Goal: Download file/media

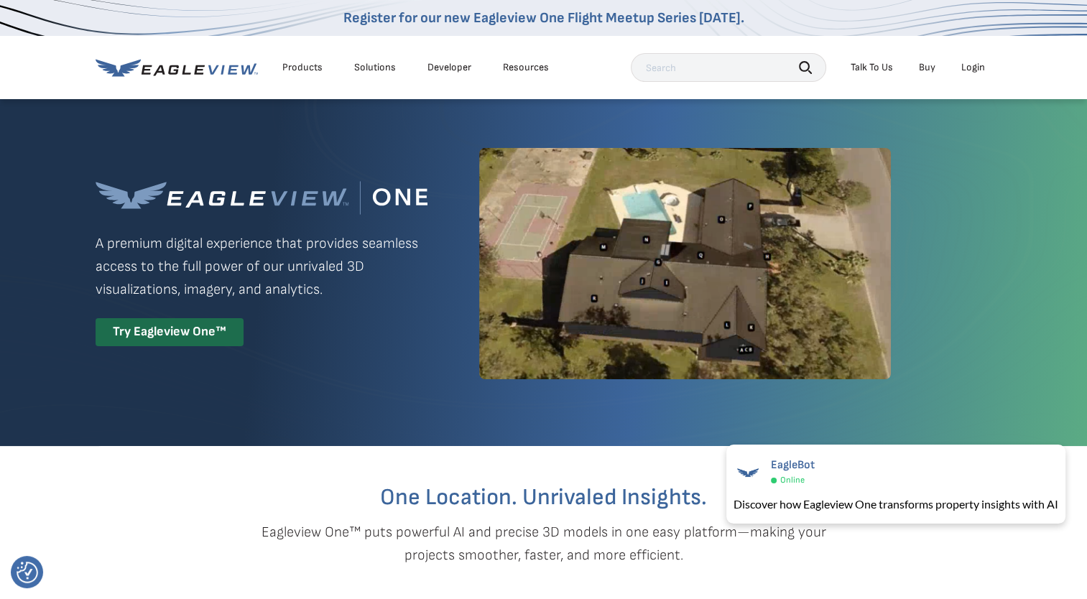
click at [971, 59] on li "Login" at bounding box center [973, 68] width 38 height 22
click at [968, 68] on div "Login" at bounding box center [973, 67] width 24 height 13
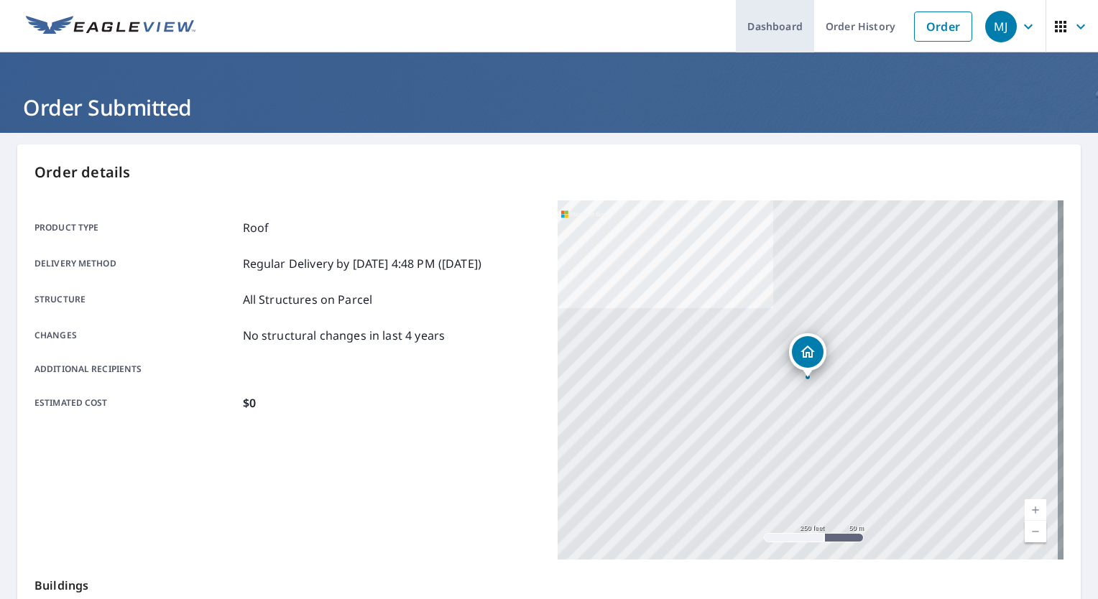
click at [777, 21] on link "Dashboard" at bounding box center [775, 26] width 78 height 52
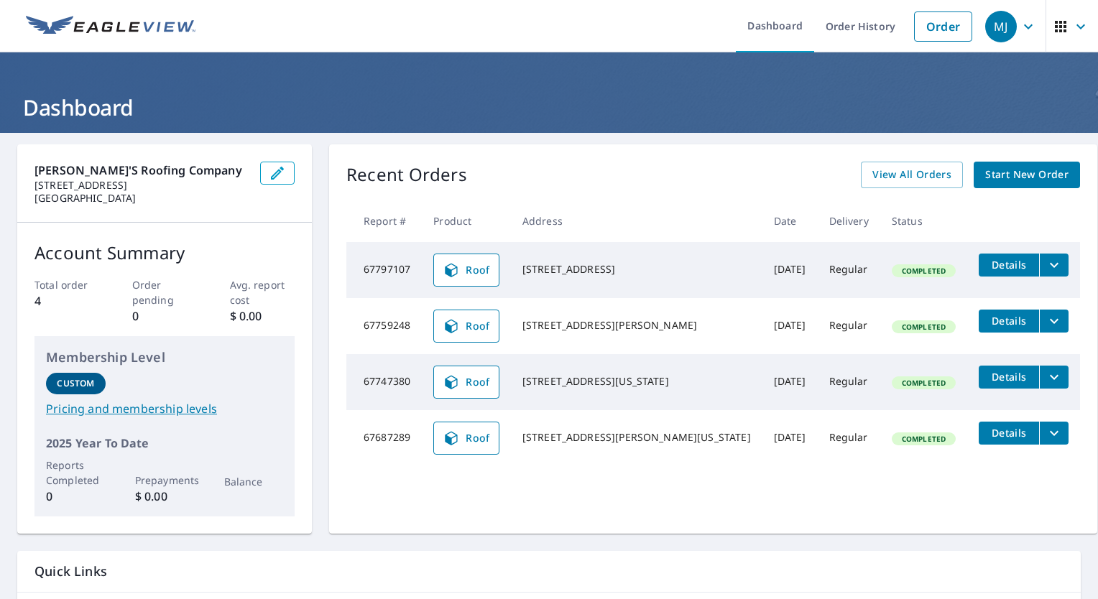
click at [1045, 262] on icon "filesDropdownBtn-67797107" at bounding box center [1053, 264] width 17 height 17
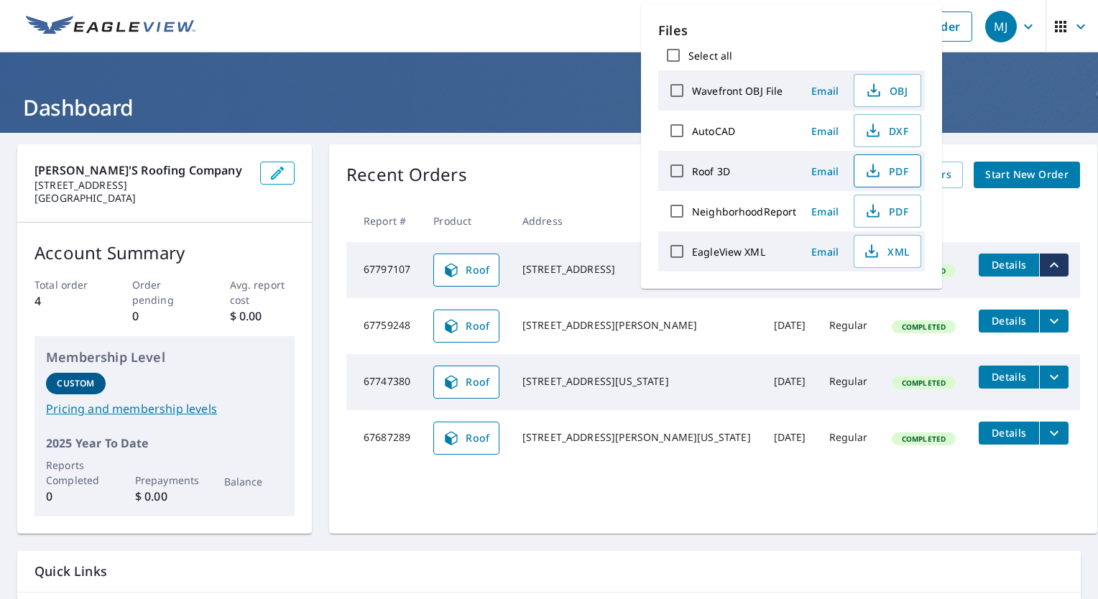
click at [876, 172] on icon "button" at bounding box center [872, 175] width 12 height 6
drag, startPoint x: 1012, startPoint y: 0, endPoint x: 1080, endPoint y: 65, distance: 93.5
click at [1080, 65] on header "Dashboard" at bounding box center [549, 92] width 1098 height 80
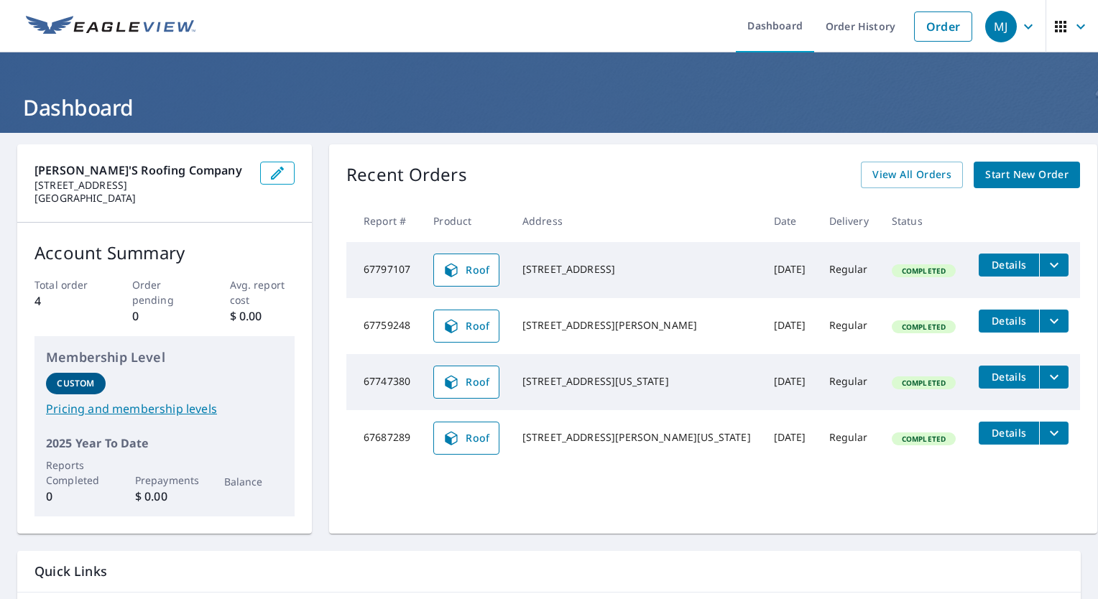
click at [1045, 259] on icon "filesDropdownBtn-67797107" at bounding box center [1053, 264] width 17 height 17
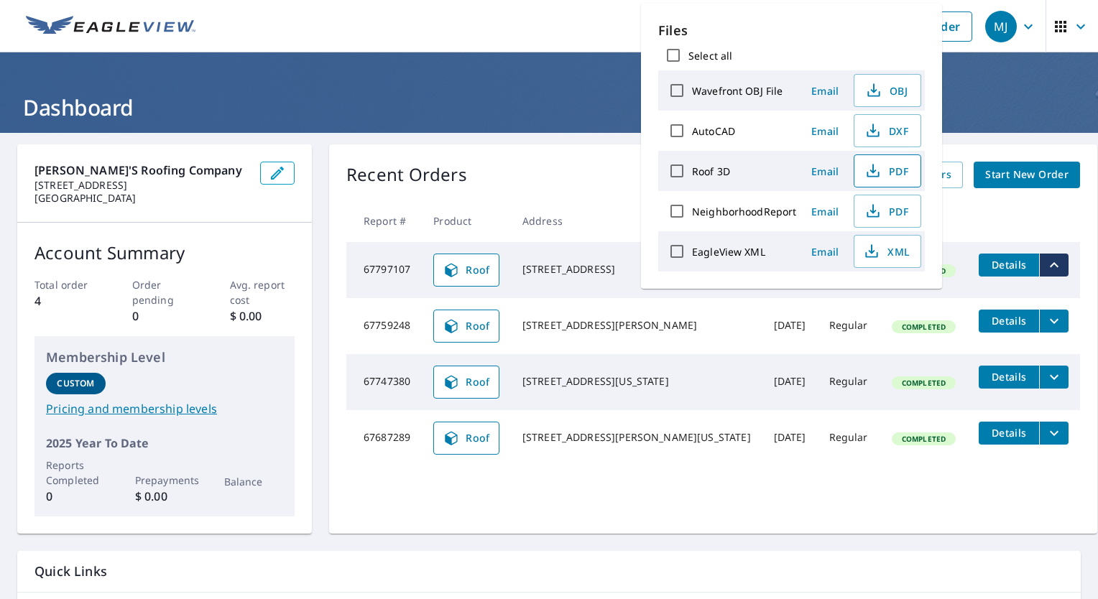
click at [911, 164] on button "PDF" at bounding box center [887, 170] width 68 height 33
